Goal: Information Seeking & Learning: Compare options

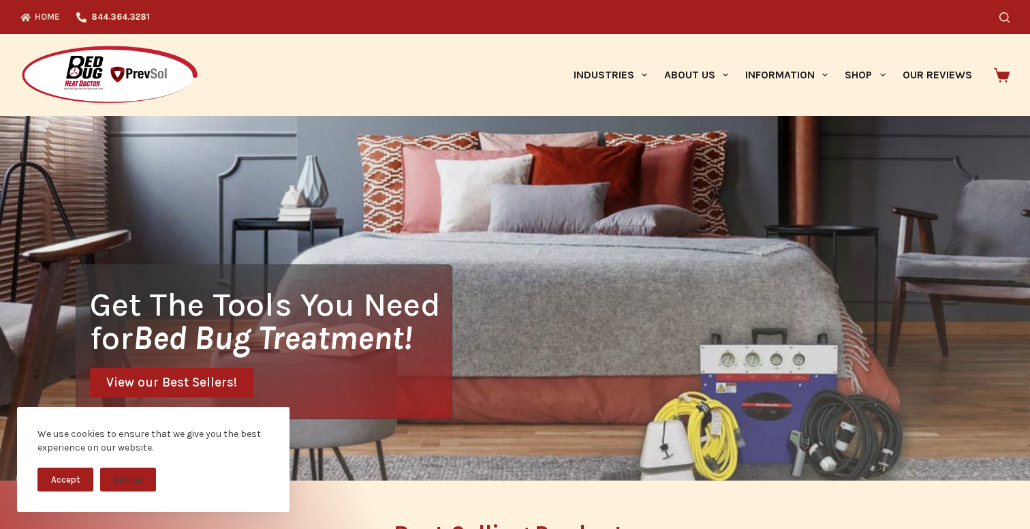
click at [59, 488] on button "Accept" at bounding box center [65, 479] width 56 height 24
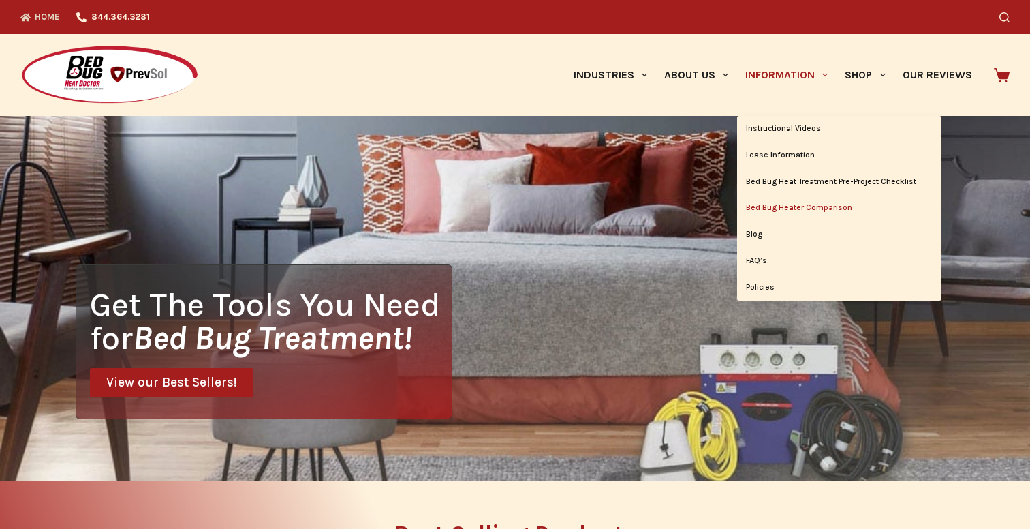
click at [809, 210] on link "Bed Bug Heater Comparison" at bounding box center [839, 208] width 204 height 26
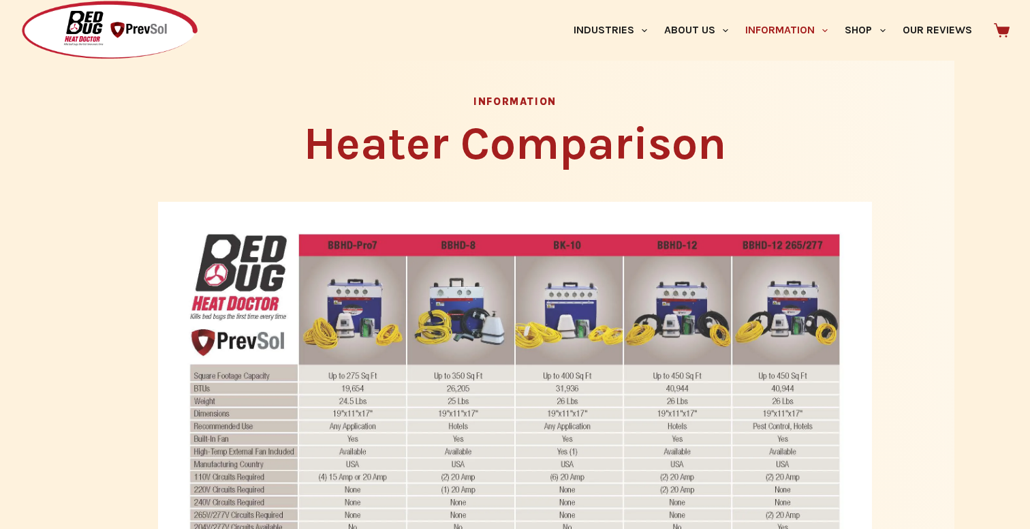
scroll to position [324, 0]
